Goal: Information Seeking & Learning: Find specific fact

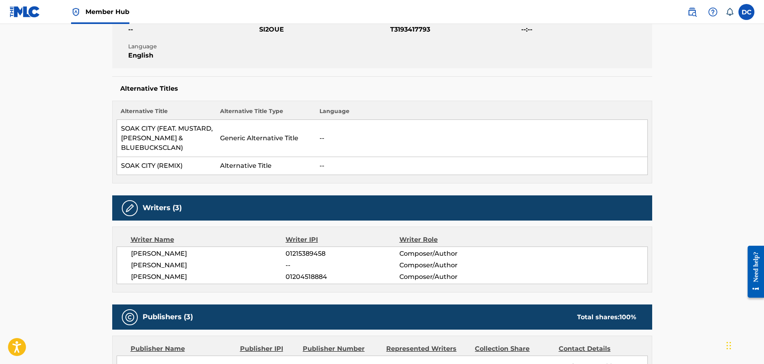
scroll to position [160, 0]
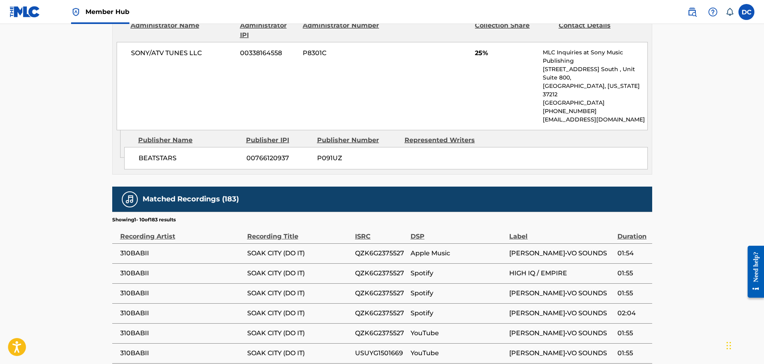
scroll to position [719, 0]
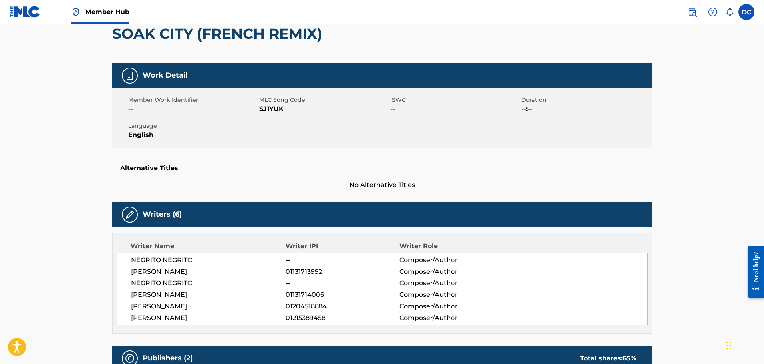
scroll to position [80, 0]
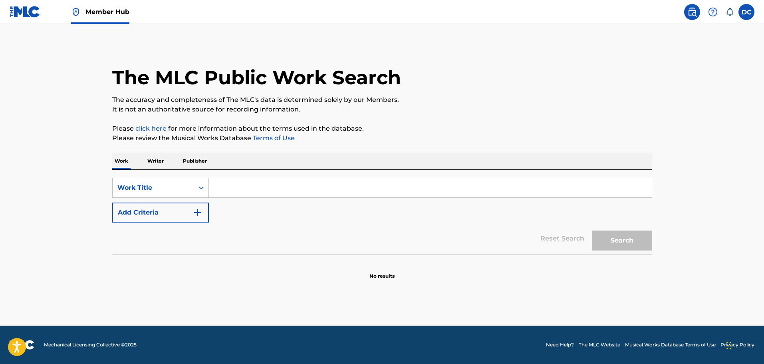
click at [228, 179] on input "Search Form" at bounding box center [430, 187] width 443 height 19
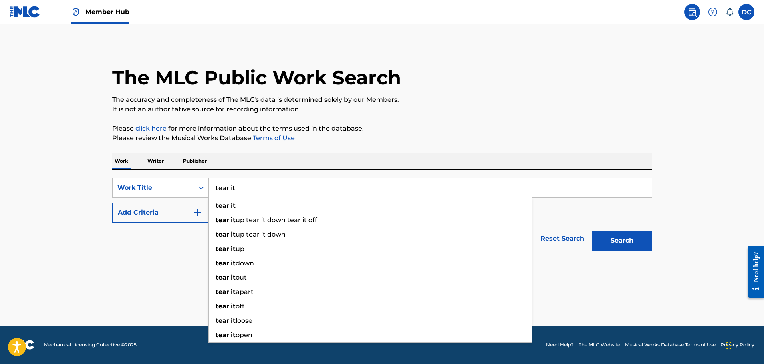
type input "tear it"
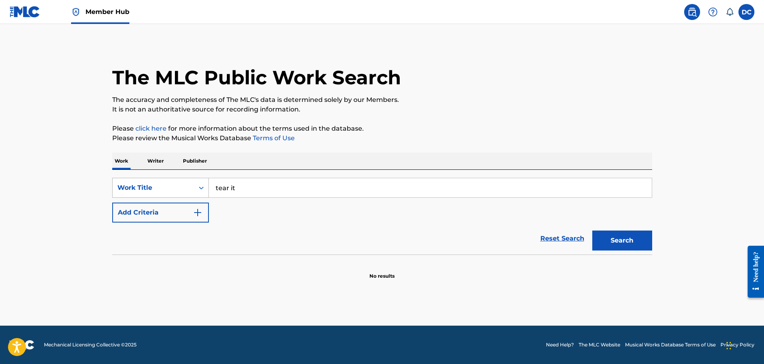
click at [194, 187] on div "Search Form" at bounding box center [201, 188] width 14 height 14
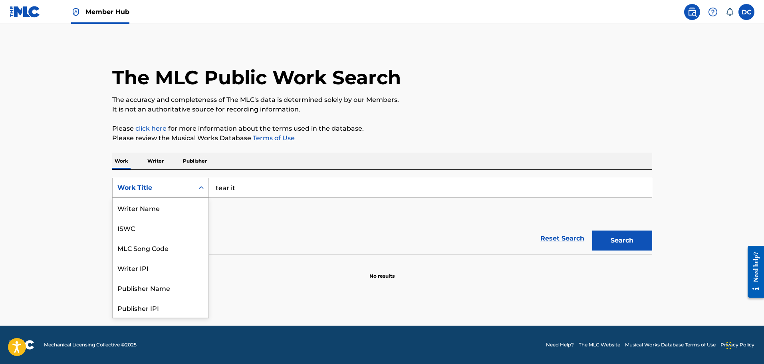
scroll to position [40, 0]
click at [175, 208] on div "MLC Song Code" at bounding box center [161, 208] width 96 height 20
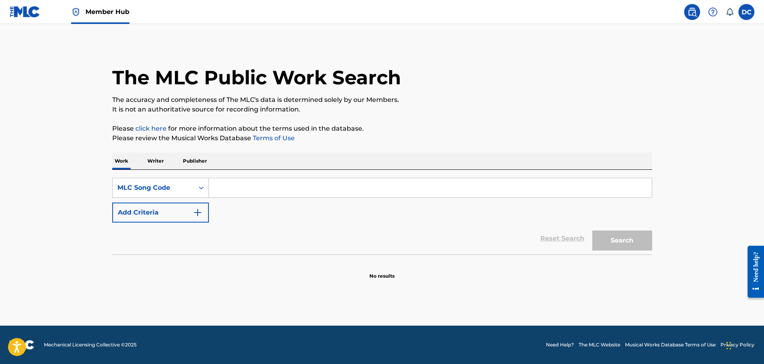
click at [247, 189] on input "Search Form" at bounding box center [430, 187] width 443 height 19
paste input "TW8FR7"
click at [593, 231] on button "Search" at bounding box center [623, 241] width 60 height 20
type input "TW8FR7"
click at [593, 231] on button "Search" at bounding box center [623, 241] width 60 height 20
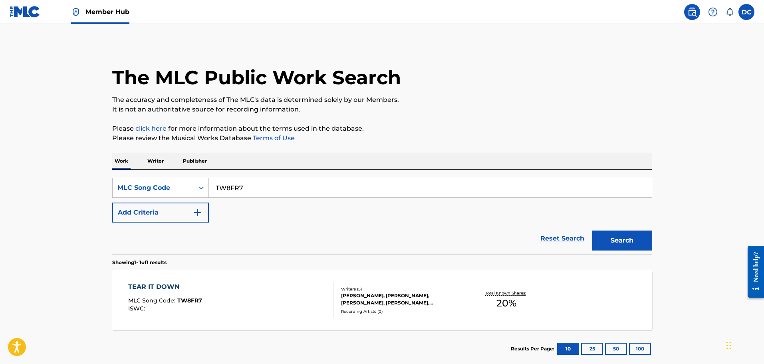
click at [267, 276] on div "TEAR IT DOWN MLC Song Code : TW8FR7 ISWC : Writers ( 5 ) TYQUAIN BOWMAN, TRILL …" at bounding box center [382, 300] width 540 height 60
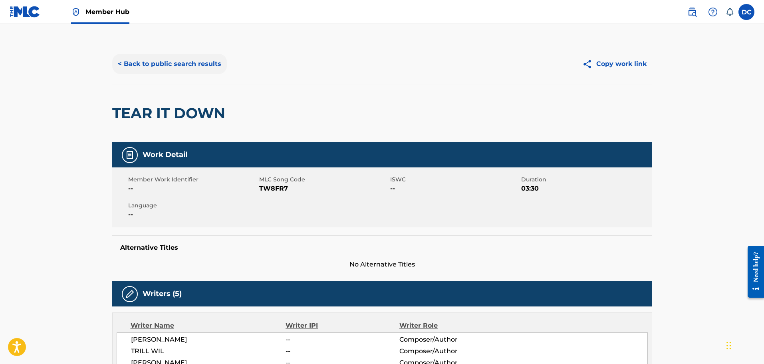
click at [185, 67] on button "< Back to public search results" at bounding box center [169, 64] width 115 height 20
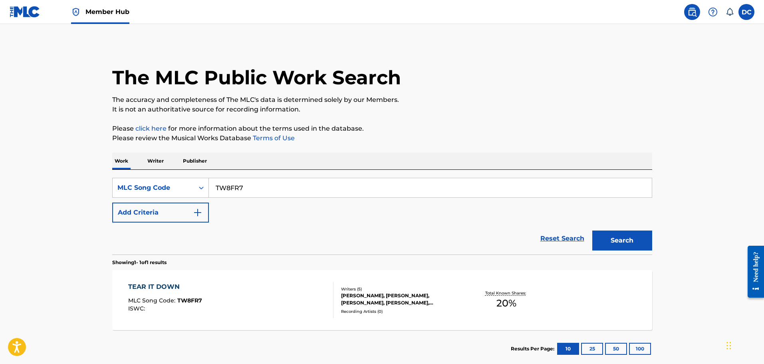
drag, startPoint x: 245, startPoint y: 174, endPoint x: 234, endPoint y: 181, distance: 12.9
click at [245, 174] on div "SearchWithCriteria9db3b8e6-56f7-4eb5-a98a-c549490c2681 MLC Song Code TW8FR7 Add…" at bounding box center [382, 212] width 540 height 85
click at [233, 183] on input "TW8FR7" at bounding box center [430, 187] width 443 height 19
paste input "A28TY"
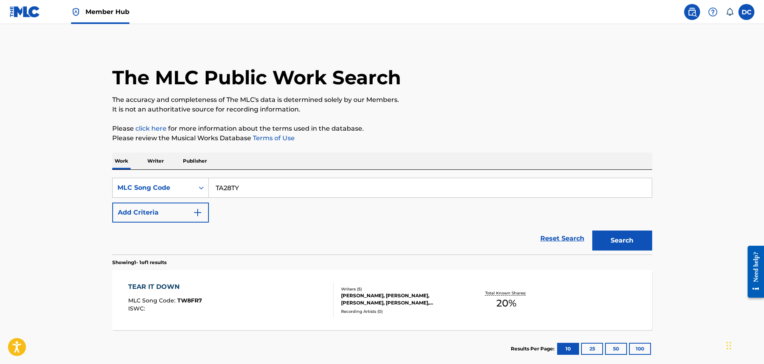
type input "TA28TY"
click at [593, 231] on button "Search" at bounding box center [623, 241] width 60 height 20
click at [264, 284] on div "TEAR IT DOWN MLC Song Code : TA28TY ISWC :" at bounding box center [230, 300] width 205 height 36
